Goal: Task Accomplishment & Management: Manage account settings

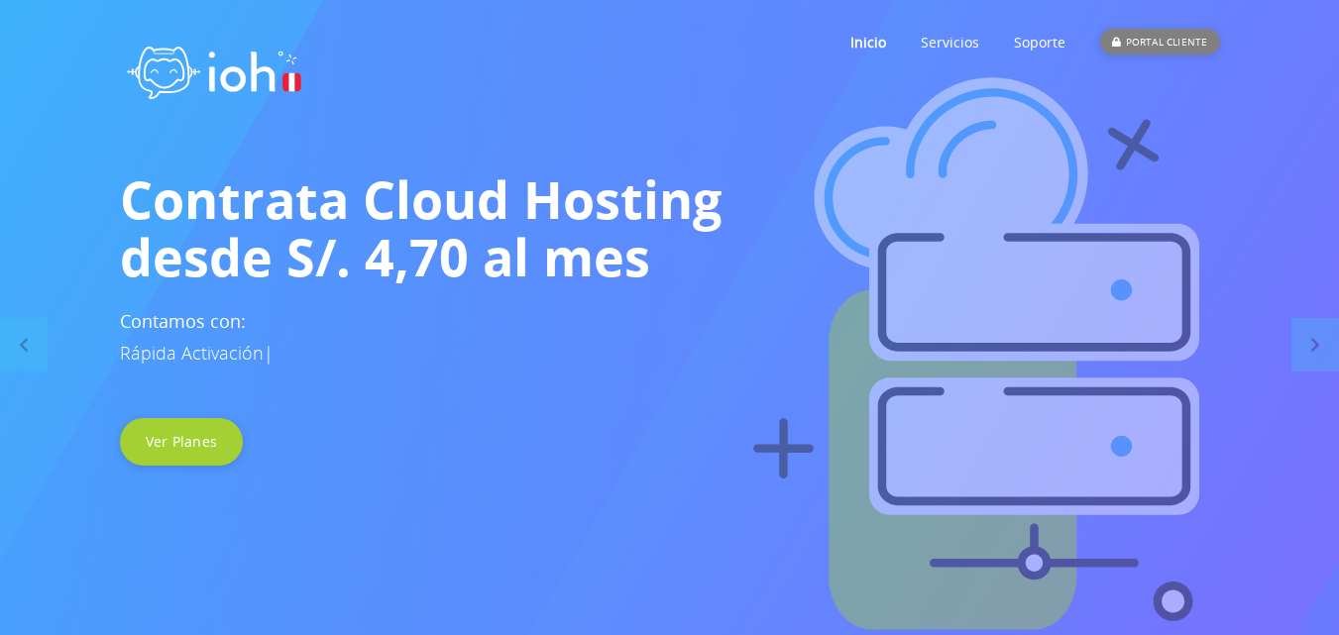
click at [1130, 36] on div "PORTAL CLIENTE" at bounding box center [1159, 42] width 119 height 26
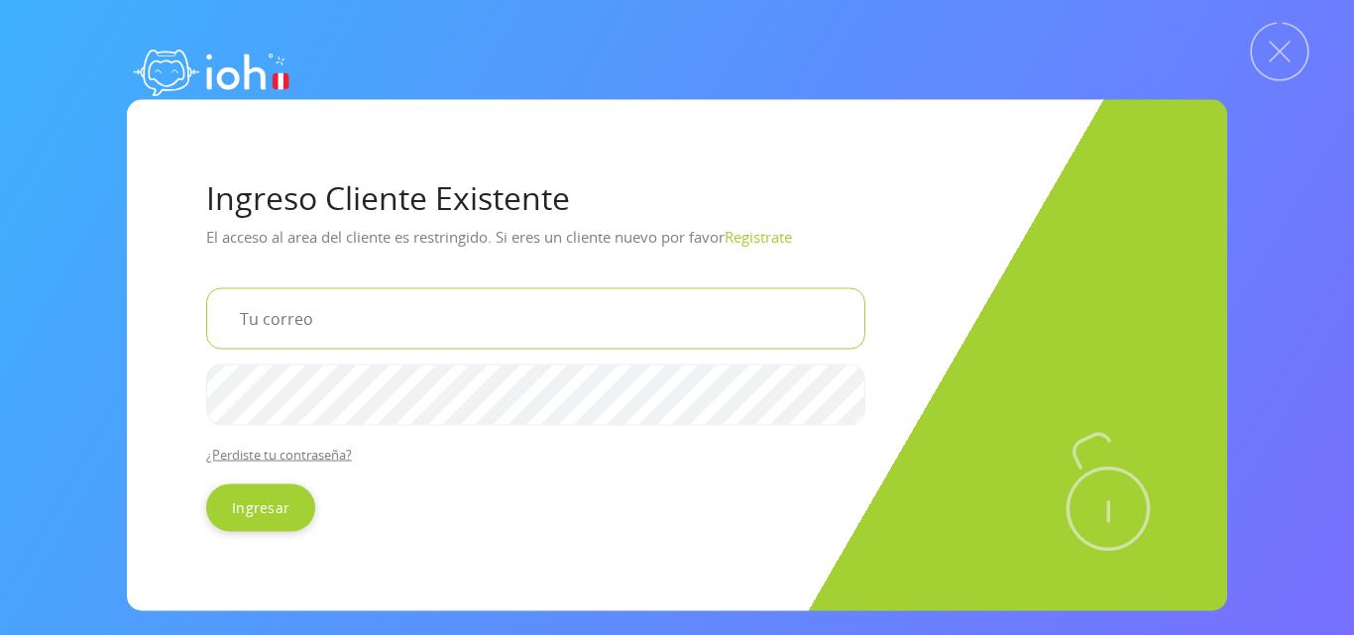
click at [381, 319] on input "email" at bounding box center [535, 317] width 659 height 61
type input "gabinetescab@gmail.com"
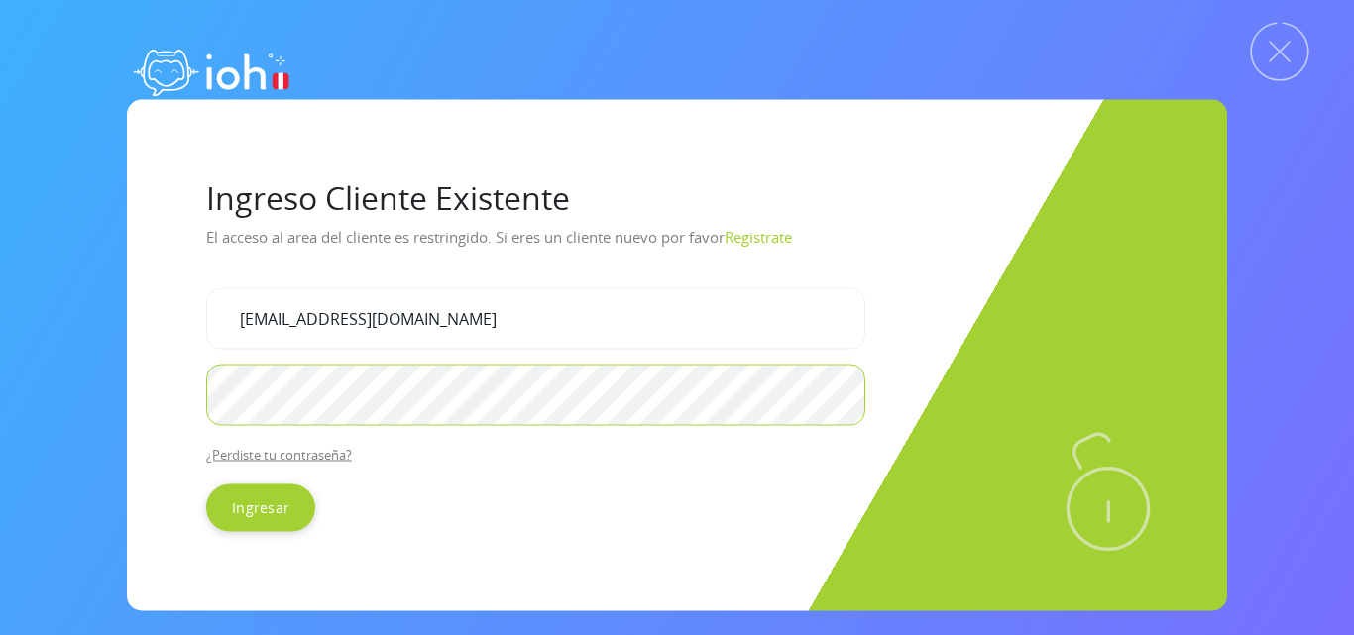
click at [206, 484] on input "Ingresar" at bounding box center [260, 508] width 109 height 48
